Goal: Navigation & Orientation: Find specific page/section

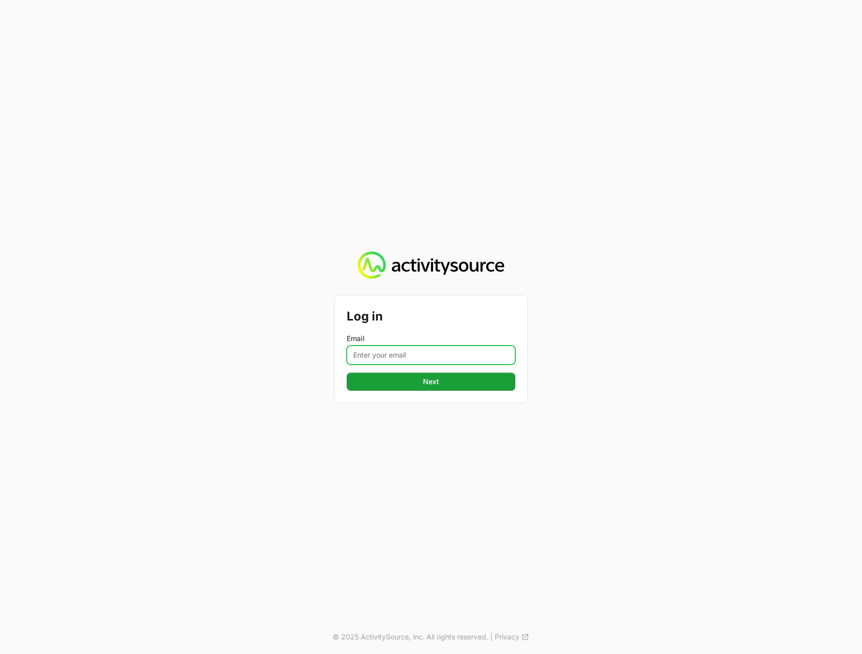
click at [398, 351] on input "Email" at bounding box center [431, 355] width 169 height 19
drag, startPoint x: 399, startPoint y: 358, endPoint x: 408, endPoint y: 353, distance: 9.9
click at [399, 358] on input "Email" at bounding box center [431, 355] width 169 height 19
paste input "[PERSON_NAME][EMAIL_ADDRESS][DOMAIN_NAME]"
type input "[PERSON_NAME][EMAIL_ADDRESS][DOMAIN_NAME]"
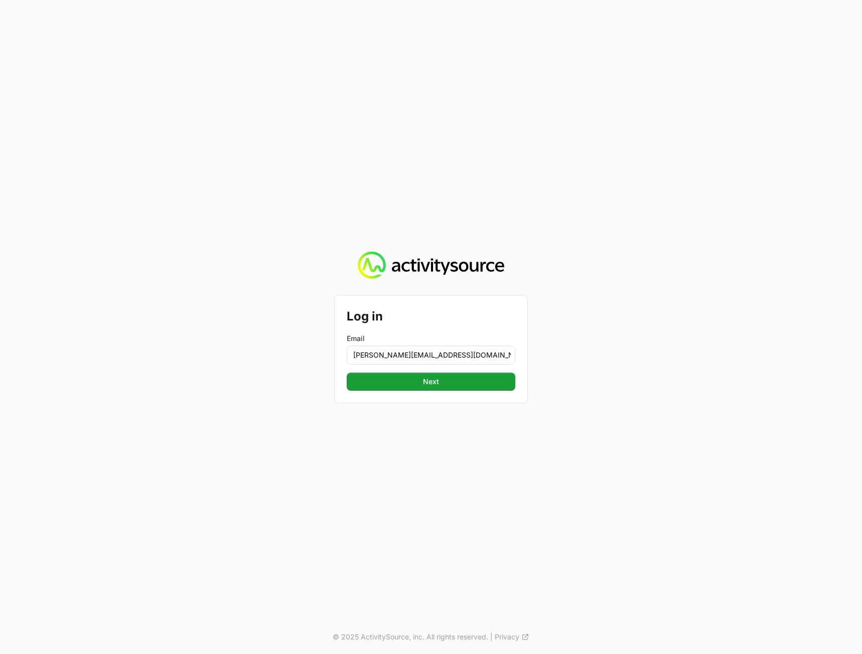
drag, startPoint x: 769, startPoint y: 343, endPoint x: 695, endPoint y: 367, distance: 78.6
click at [768, 343] on div "Log in Email [PERSON_NAME][EMAIL_ADDRESS][DOMAIN_NAME] Next Next © 2025 Activit…" at bounding box center [431, 327] width 862 height 654
click at [474, 385] on span "Next" at bounding box center [431, 382] width 157 height 12
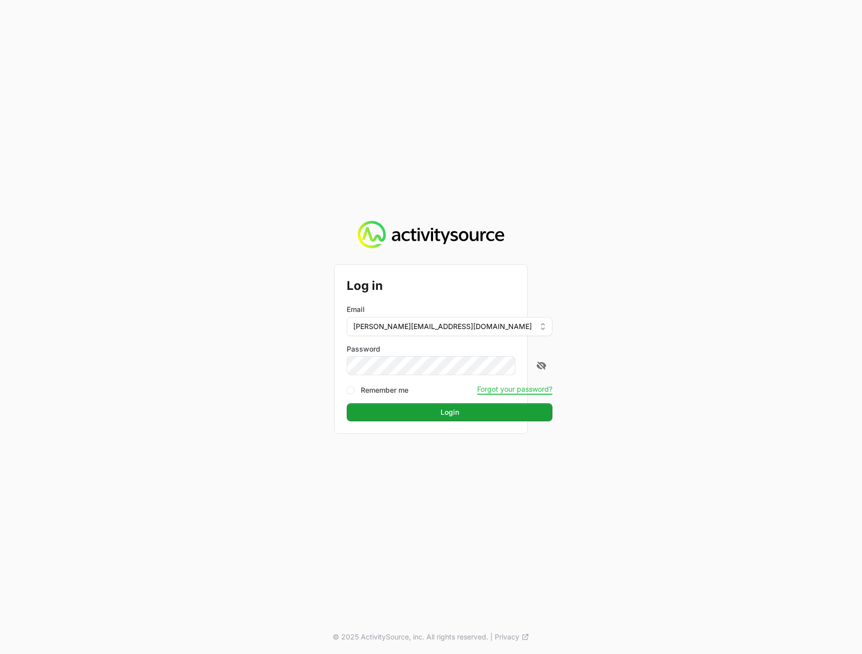
click at [780, 347] on div "Log in Email [PERSON_NAME][EMAIL_ADDRESS][DOMAIN_NAME] Password Remember me For…" at bounding box center [431, 327] width 862 height 654
click at [458, 414] on span "Login" at bounding box center [450, 412] width 194 height 12
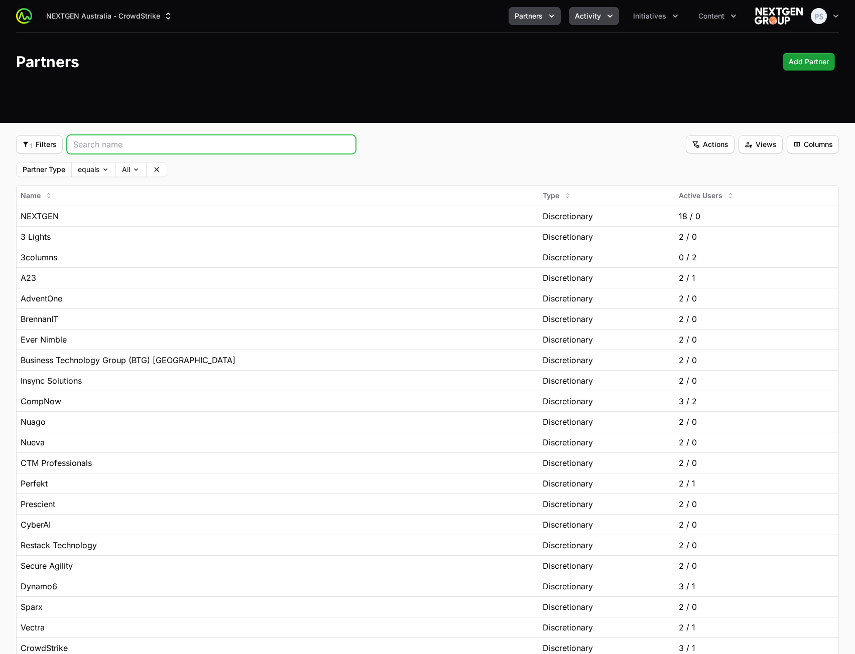
click at [602, 17] on button "Activity" at bounding box center [594, 16] width 50 height 18
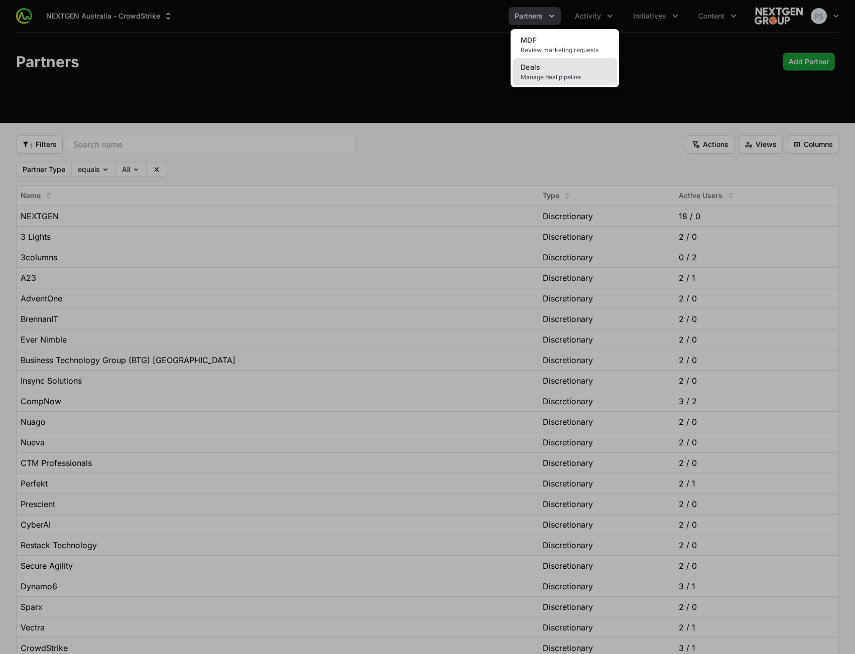
click at [575, 63] on link "Deals Manage deal pipeline" at bounding box center [564, 71] width 104 height 27
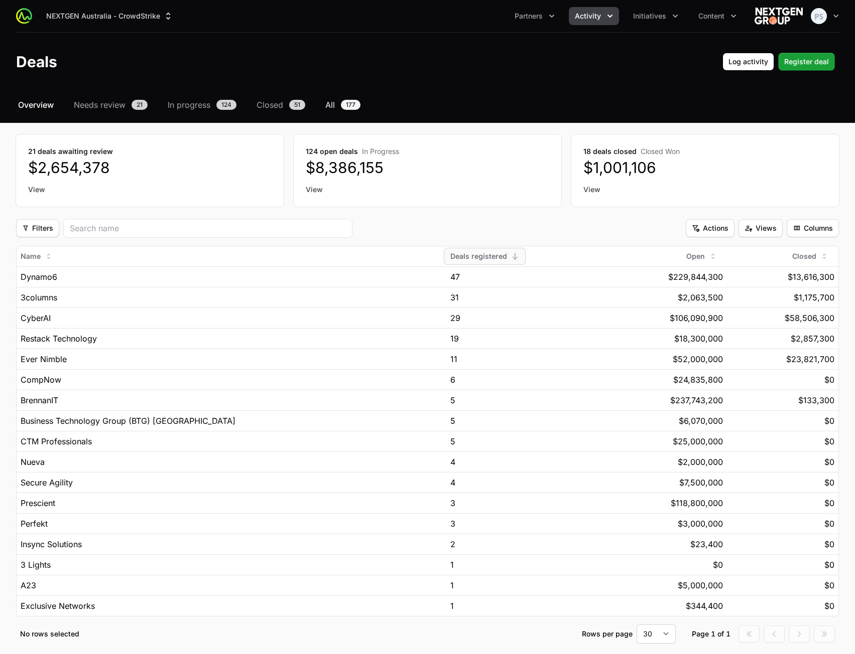
click at [337, 106] on link "All 177" at bounding box center [342, 105] width 39 height 12
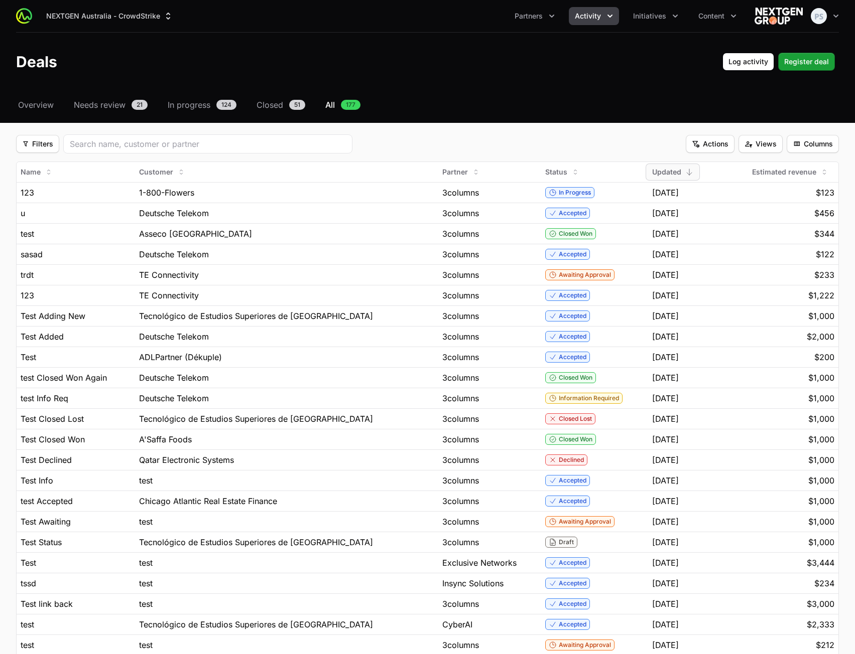
click at [594, 86] on header "Deals Log activity Log activity Register deal Register deal" at bounding box center [427, 62] width 855 height 58
click at [824, 17] on img "button" at bounding box center [818, 16] width 16 height 16
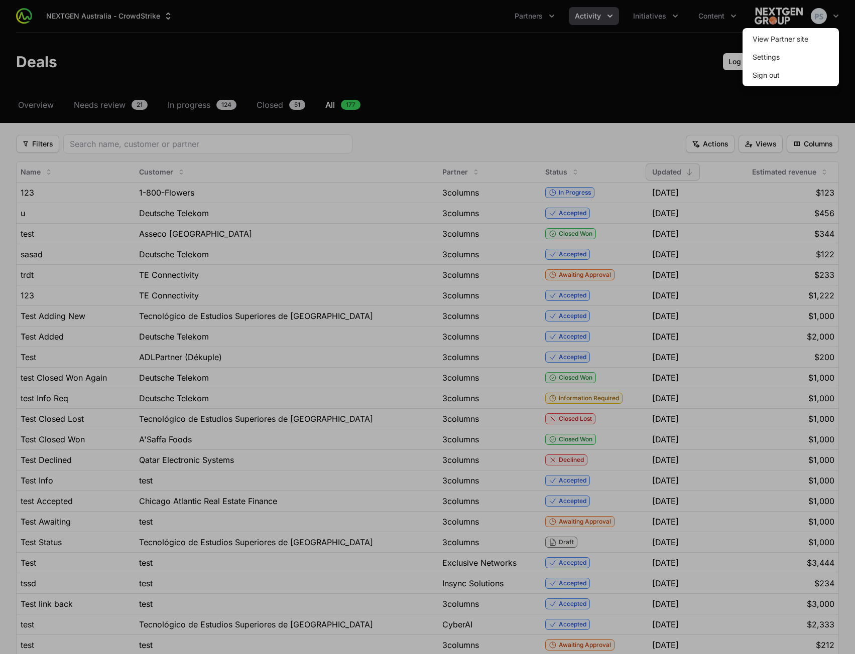
click at [519, 66] on div at bounding box center [427, 327] width 855 height 654
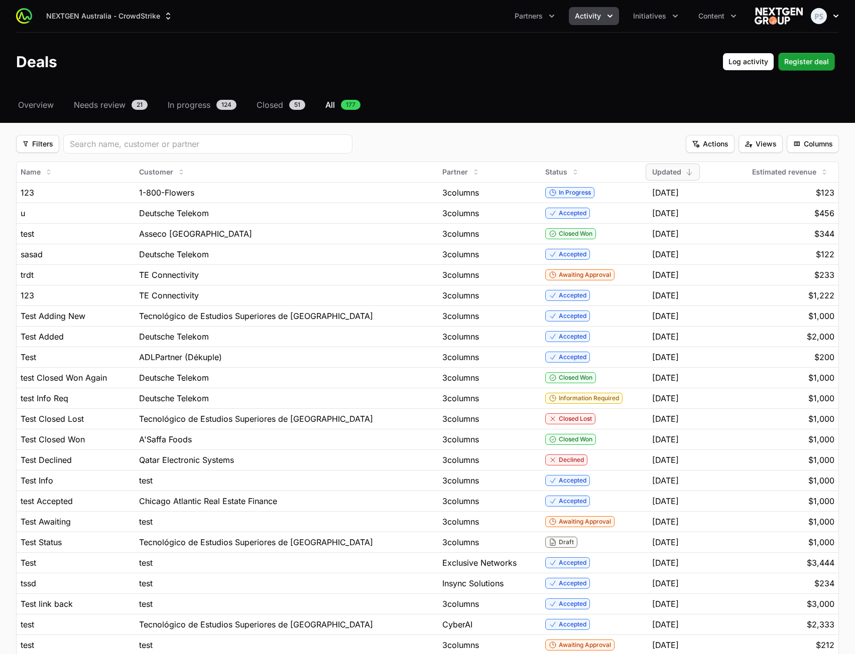
drag, startPoint x: 822, startPoint y: 8, endPoint x: 822, endPoint y: 14, distance: 6.0
click at [822, 13] on div "Open user menu" at bounding box center [796, 16] width 84 height 20
click at [826, 19] on button "Open user menu" at bounding box center [824, 16] width 28 height 16
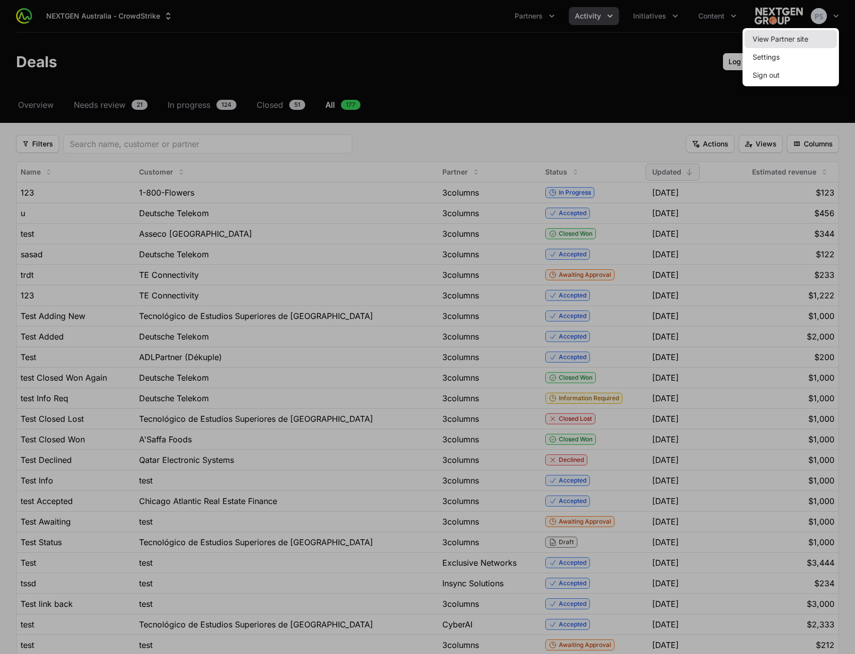
click at [811, 40] on link "View Partner site" at bounding box center [790, 39] width 92 height 18
